Goal: Book appointment/travel/reservation

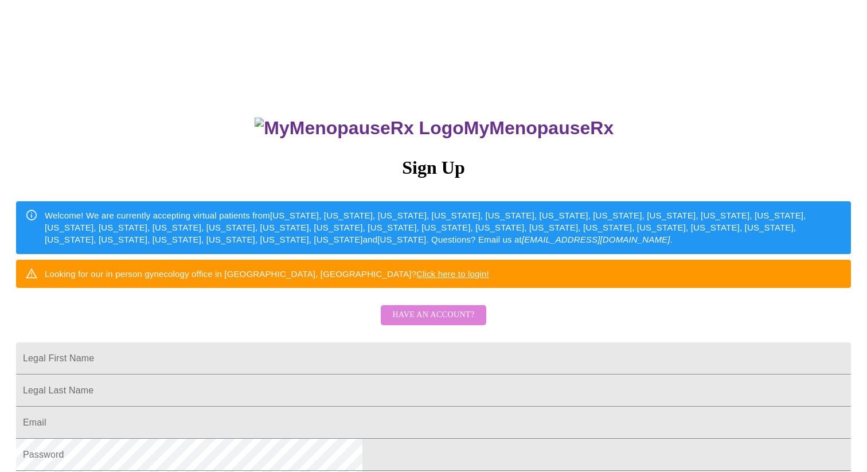
click at [453, 322] on span "Have an account?" at bounding box center [433, 315] width 82 height 14
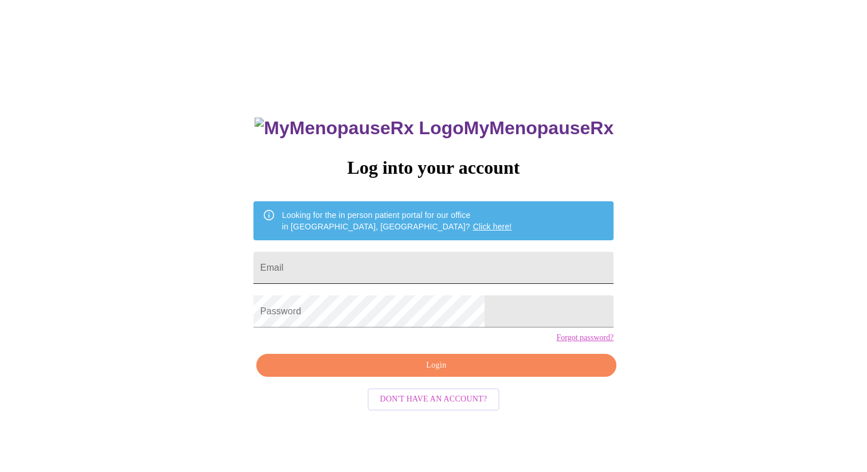
click at [424, 267] on input "Email" at bounding box center [433, 268] width 360 height 32
type input "[EMAIL_ADDRESS][DOMAIN_NAME]"
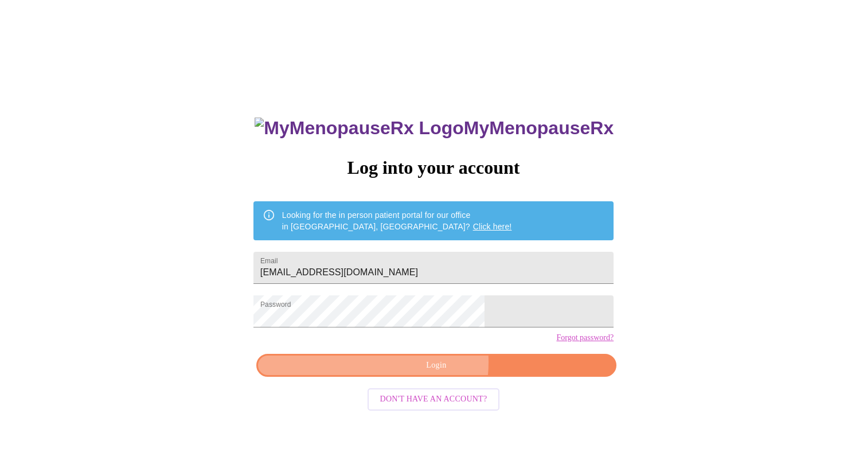
click at [419, 373] on span "Login" at bounding box center [437, 365] width 334 height 14
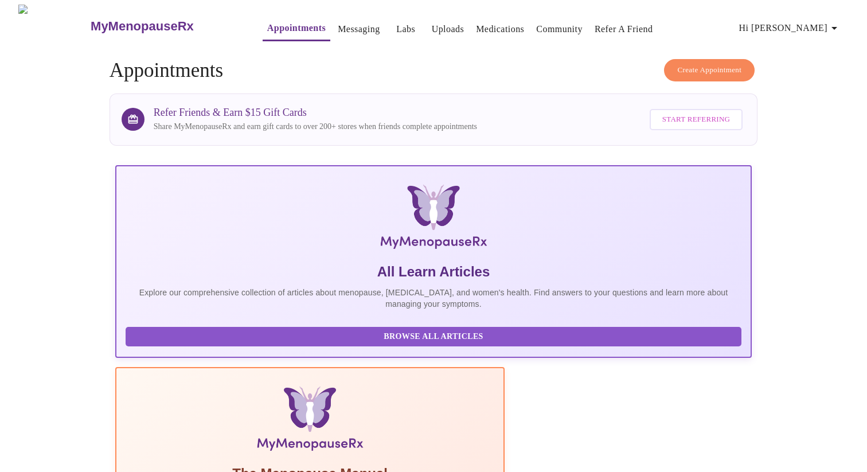
scroll to position [17, 0]
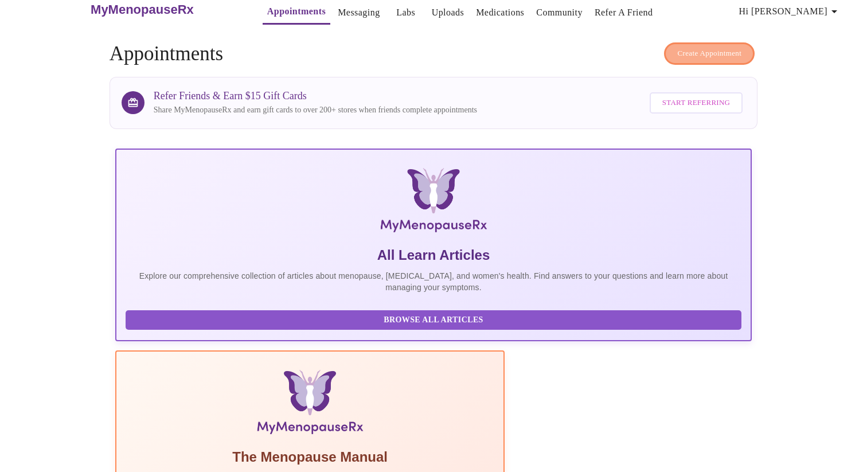
click at [677, 47] on span "Create Appointment" at bounding box center [709, 53] width 64 height 13
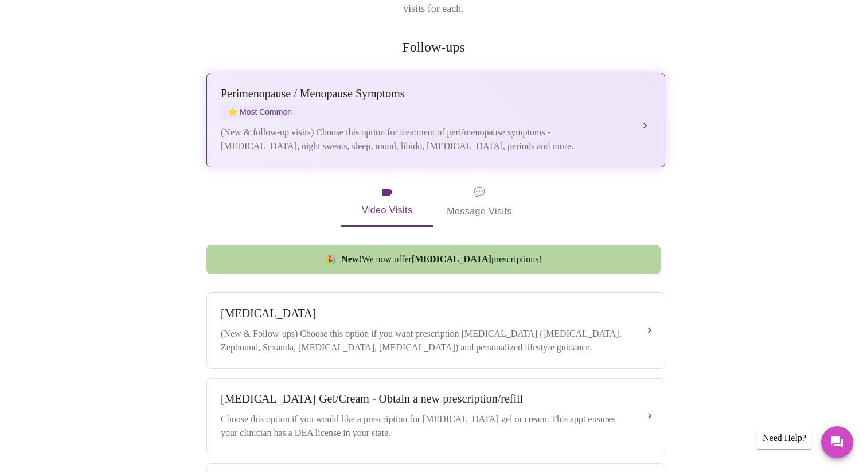
scroll to position [243, 0]
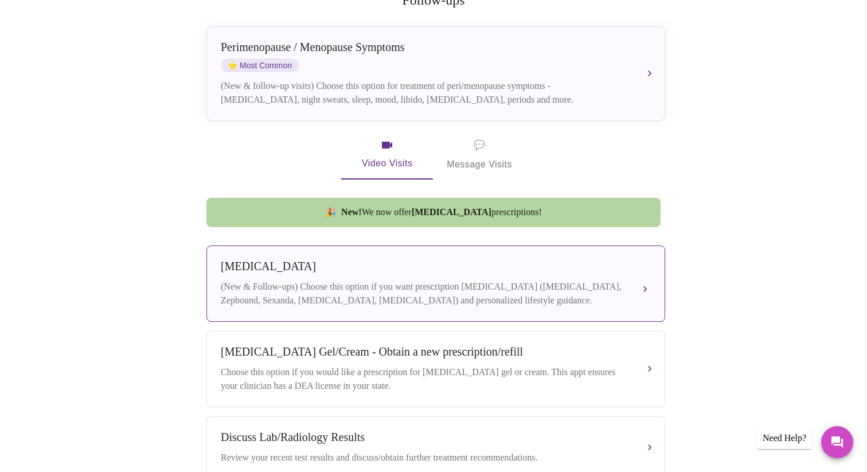
click at [317, 292] on div "(New & Follow-ups) Choose this option if you want prescription weight managemen…" at bounding box center [424, 294] width 407 height 28
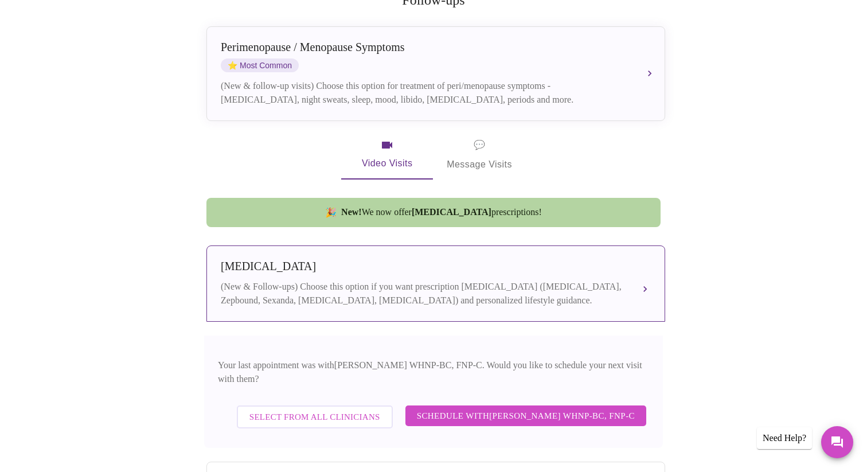
click at [319, 291] on div "(New & Follow-ups) Choose this option if you want prescription weight managemen…" at bounding box center [424, 294] width 407 height 28
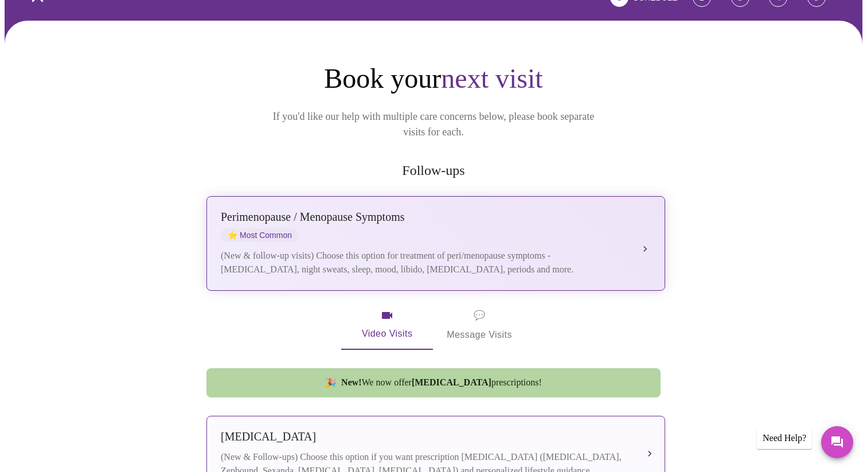
scroll to position [0, 0]
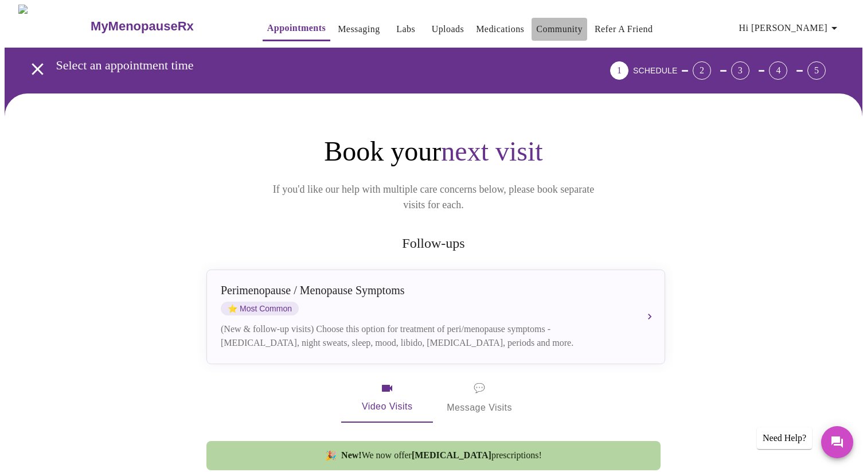
click at [537, 28] on link "Community" at bounding box center [559, 29] width 46 height 16
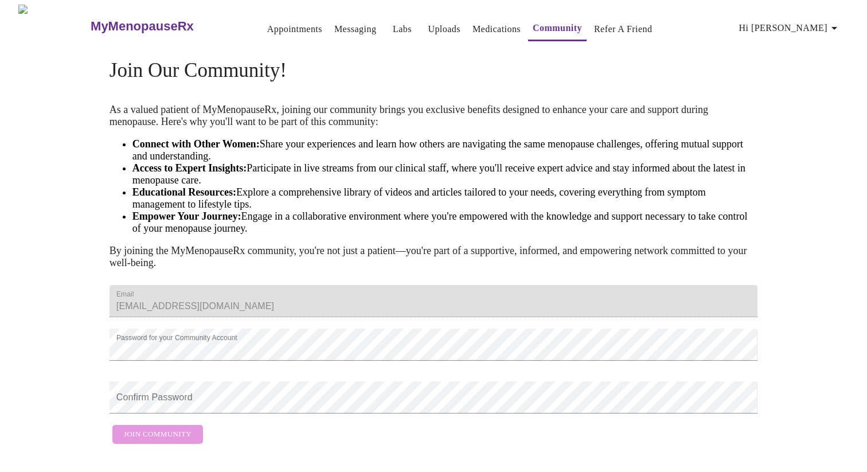
scroll to position [50, 0]
click at [177, 427] on button "Join Community" at bounding box center [157, 434] width 91 height 19
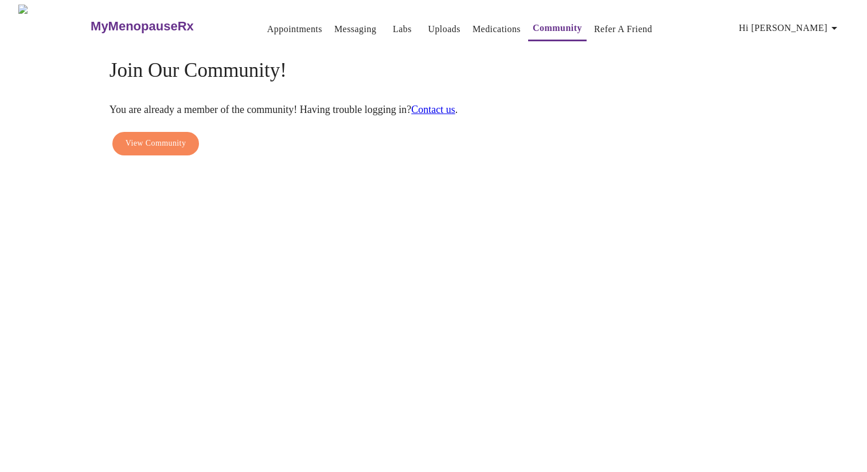
scroll to position [0, 0]
